Goal: Task Accomplishment & Management: Manage account settings

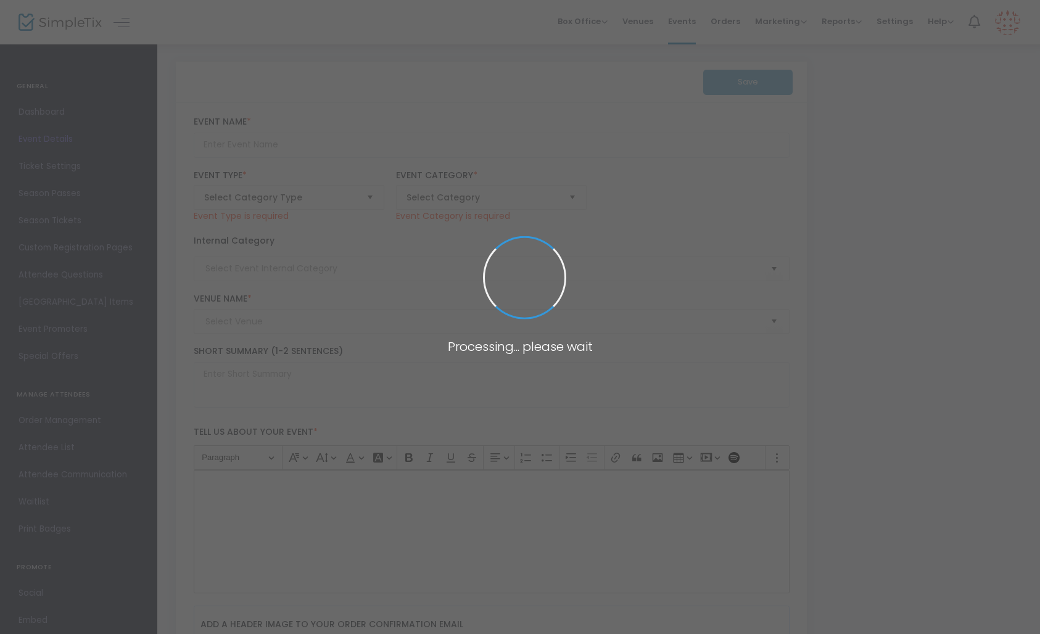
type input "Body Stories - Redefined [DATE]"
type textarea "Experience the stories of courageous women who are redefining their bodies afte…"
type input "Buy Tickets"
type input "Pidgen Palace Arts"
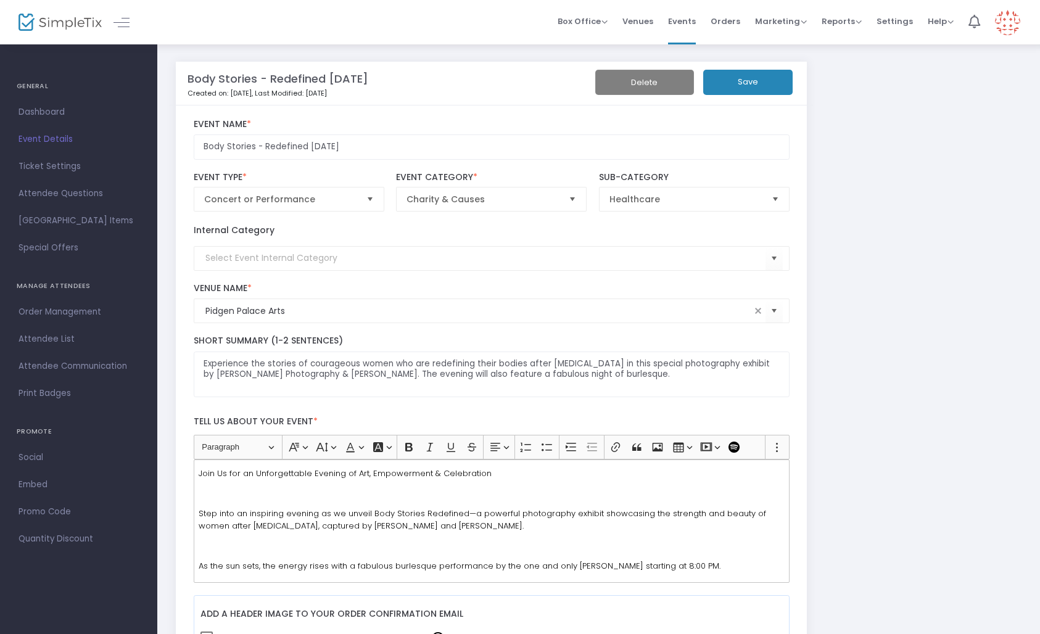
drag, startPoint x: 743, startPoint y: 78, endPoint x: 864, endPoint y: 371, distance: 316.7
click at [744, 78] on button "Save" at bounding box center [747, 82] width 89 height 25
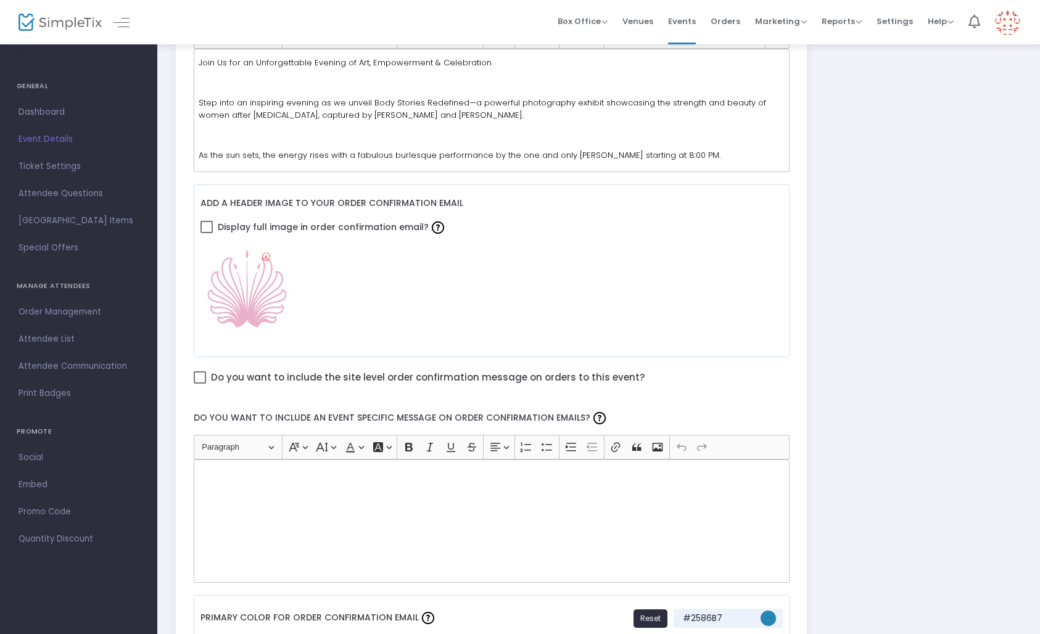
scroll to position [422, 0]
